Goal: Transaction & Acquisition: Purchase product/service

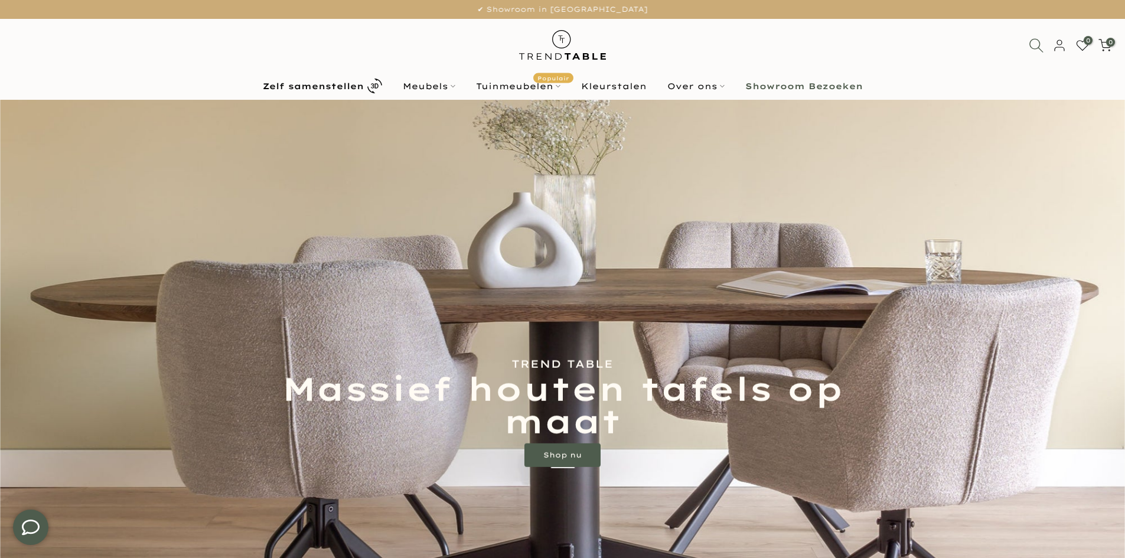
type input "****"
click at [1039, 48] on use at bounding box center [1036, 45] width 14 height 14
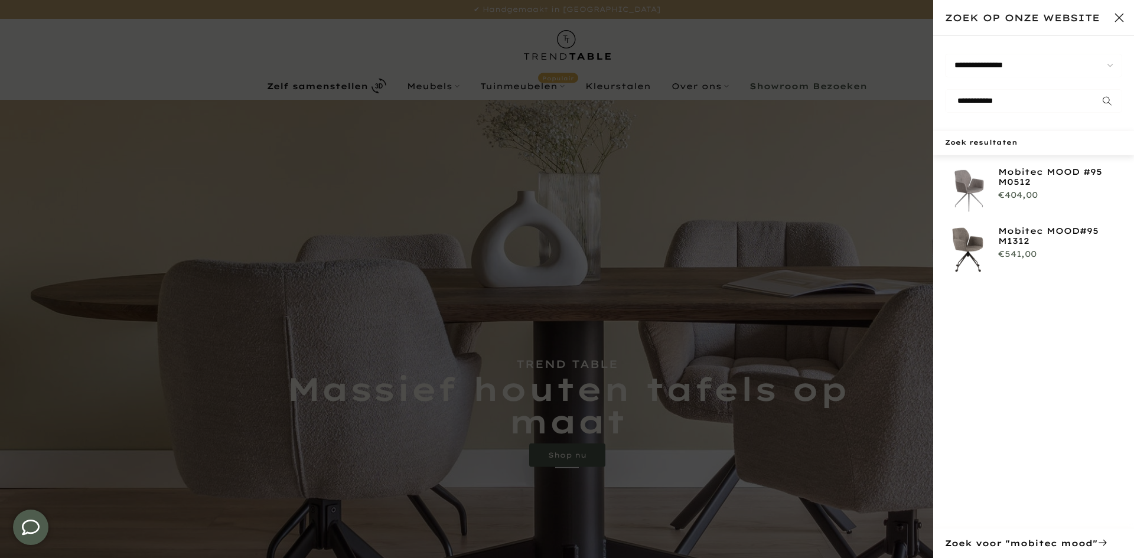
type input "**********"
click at [979, 179] on img at bounding box center [968, 190] width 47 height 47
